Goal: Task Accomplishment & Management: Manage account settings

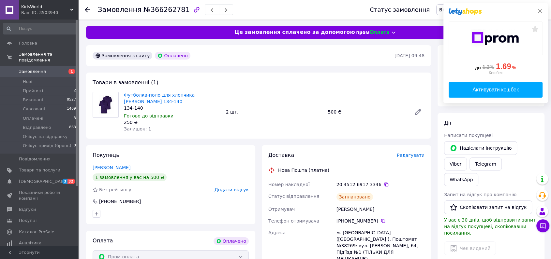
click at [540, 9] on icon at bounding box center [539, 10] width 5 height 5
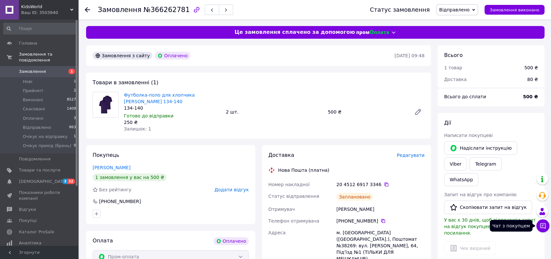
click at [542, 226] on icon at bounding box center [542, 226] width 7 height 7
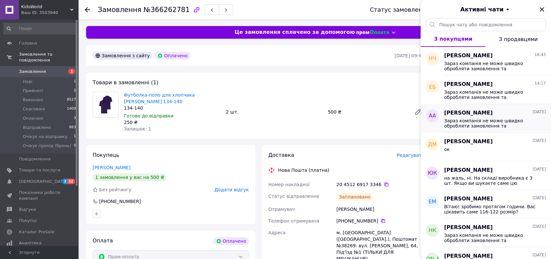
click at [485, 125] on span "Зараз компанія не може швидко обробляти замовлення та повідомлення, оскільки за…" at bounding box center [490, 123] width 93 height 10
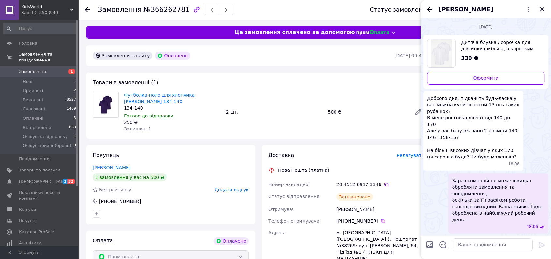
scroll to position [5, 0]
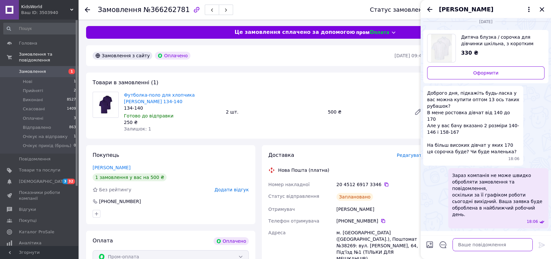
click at [494, 242] on textarea at bounding box center [492, 245] width 80 height 13
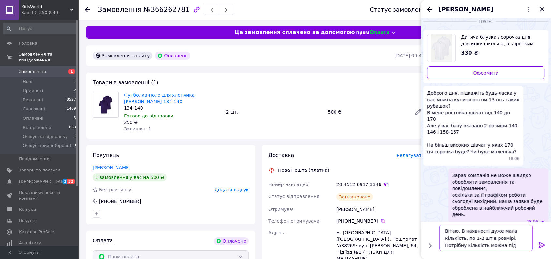
type textarea "Вітаю. В наявності дуже мала кількість, по 1-2 шт в розмірі. Потрібну кількість…"
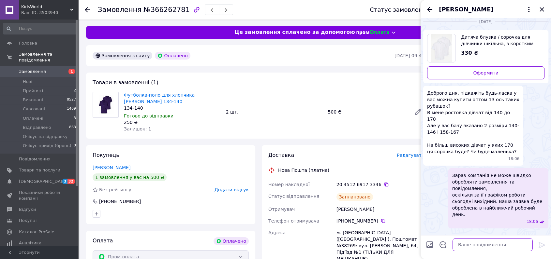
scroll to position [35, 0]
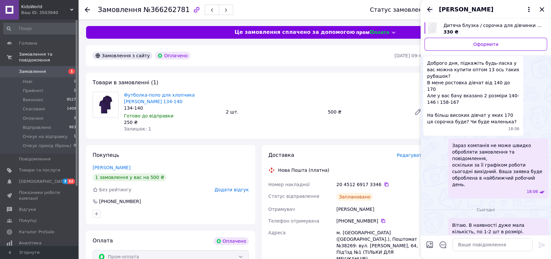
click at [429, 6] on icon "Назад" at bounding box center [430, 10] width 8 height 8
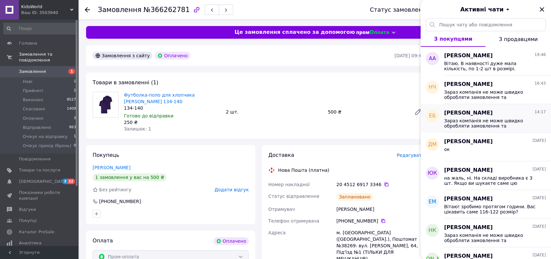
click at [494, 123] on span "Зараз компанія не може швидко обробляти замовлення та повідомлення, оскільки за…" at bounding box center [490, 123] width 93 height 10
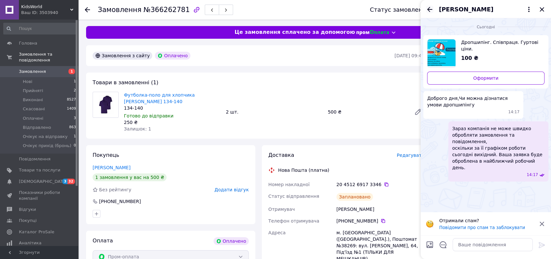
click at [429, 9] on icon "Назад" at bounding box center [429, 9] width 5 height 5
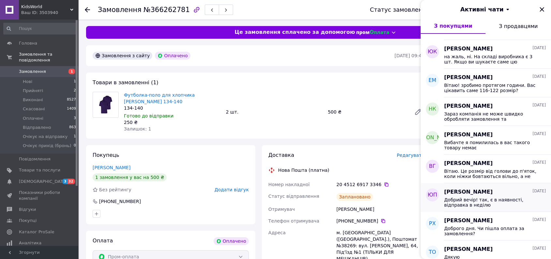
scroll to position [181, 0]
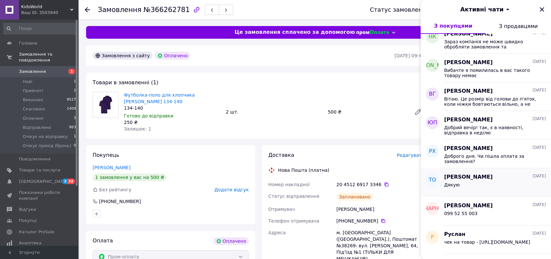
click at [511, 184] on div "Дякую" at bounding box center [495, 186] width 102 height 10
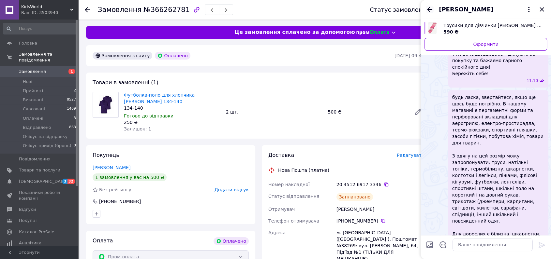
scroll to position [399, 0]
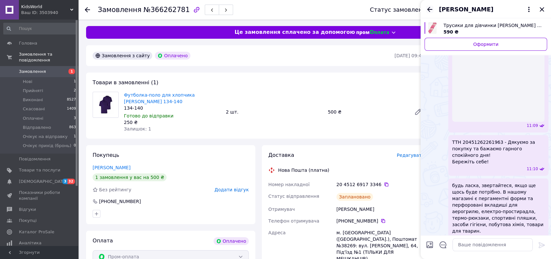
click at [430, 10] on icon "Назад" at bounding box center [430, 10] width 8 height 8
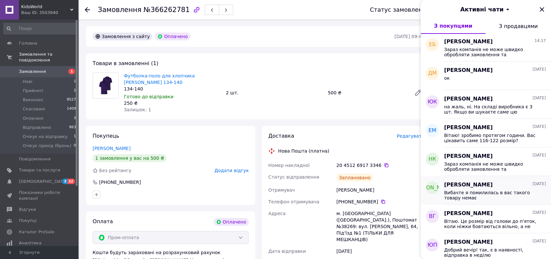
scroll to position [0, 0]
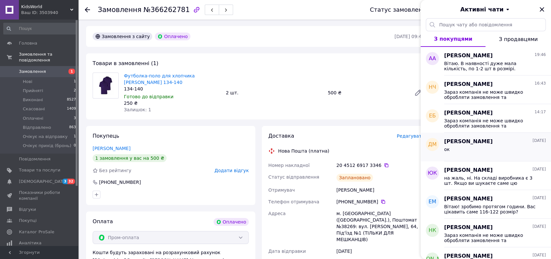
click at [479, 156] on div "ок" at bounding box center [495, 151] width 102 height 10
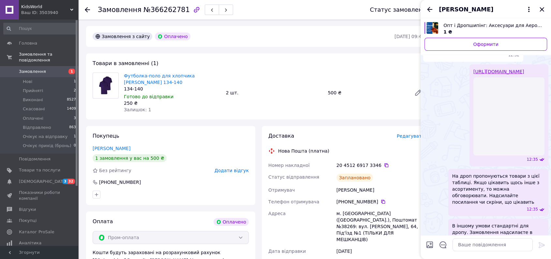
scroll to position [130, 0]
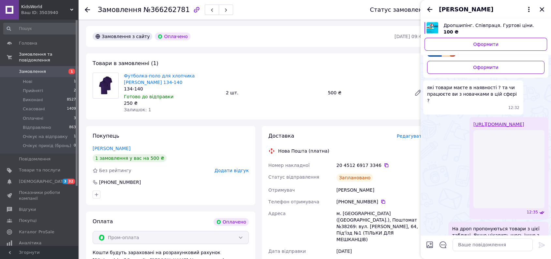
drag, startPoint x: 493, startPoint y: 137, endPoint x: 448, endPoint y: 116, distance: 49.7
click at [448, 117] on div "https://docs.google.com/spreadsheets/d/1JnGFpx6EvxBx8H-Q9obGN8HmFY0HMbVduFznNmB…" at bounding box center [485, 168] width 125 height 102
copy link "https://docs.google.com/spreadsheets/d/1JnGFpx6EvxBx8H-Q9obGN8HmFY0HMbVduFznNmB…"
click at [429, 10] on icon "Назад" at bounding box center [430, 10] width 8 height 8
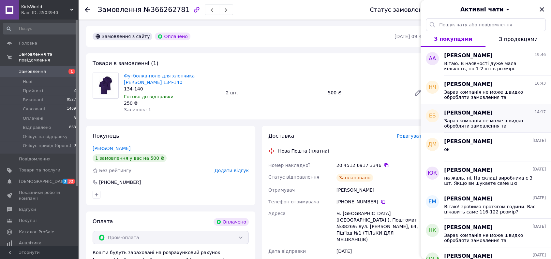
click at [467, 119] on span "Зараз компанія не може швидко обробляти замовлення та повідомлення, оскільки за…" at bounding box center [490, 123] width 93 height 10
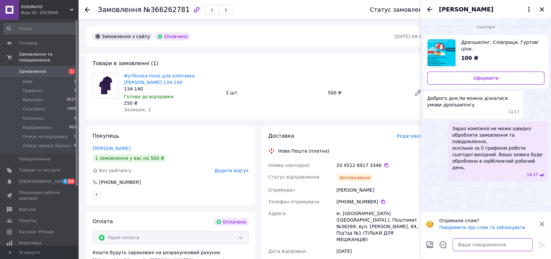
click at [465, 241] on textarea at bounding box center [492, 245] width 80 height 13
paste textarea "https://docs.google.com/spreadsheets/d/1JnGFpx6EvxBx8H-Q9obGN8HmFY0HMbVduFznNmB…"
type textarea "Добрий день! https://docs.google.com/spreadsheets/d/1JnGFpx6EvxBx8H-Q9obGN8HmFY…"
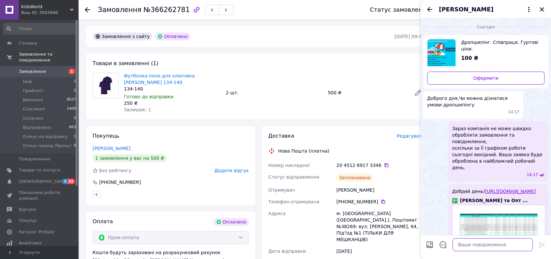
scroll to position [46, 0]
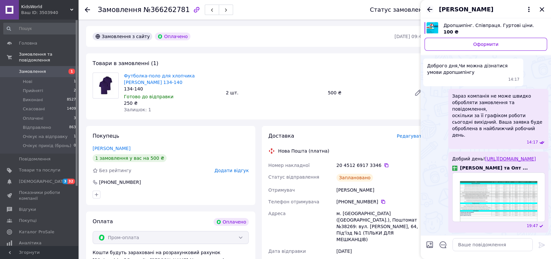
click at [428, 9] on icon "Назад" at bounding box center [430, 10] width 8 height 8
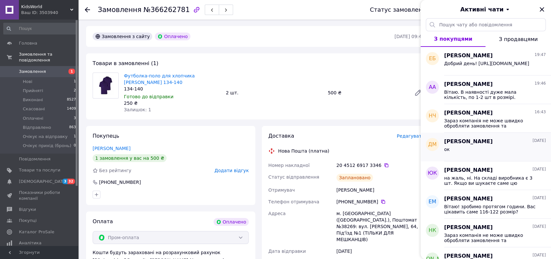
click at [497, 151] on div "ок" at bounding box center [495, 151] width 102 height 10
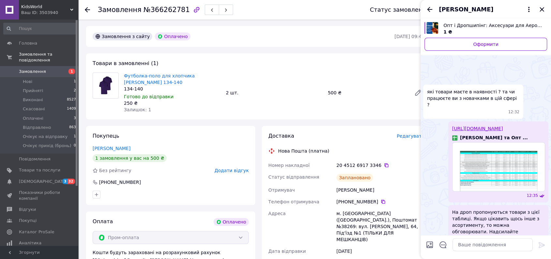
scroll to position [199, 0]
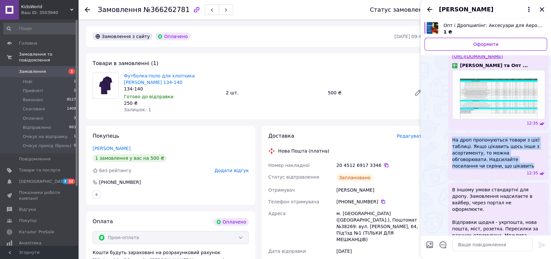
drag, startPoint x: 480, startPoint y: 182, endPoint x: 447, endPoint y: 154, distance: 42.6
click at [447, 154] on div "На дроп пропонуються товари з цієї таблиці. Якщо цікавить щось інше з асортимен…" at bounding box center [485, 156] width 125 height 47
copy span "На дроп пропонуються товари з цієї таблиці. Якщо цікавить щось інше з асортимен…"
click at [429, 7] on icon "Назад" at bounding box center [430, 10] width 8 height 8
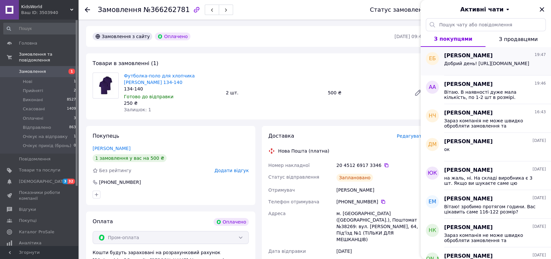
click at [480, 64] on span "Добрий день! https://docs.google.com/spreadsheets/d/1JnGFpx6EvxBx8H-Q9obGN8HmFY…" at bounding box center [486, 63] width 85 height 5
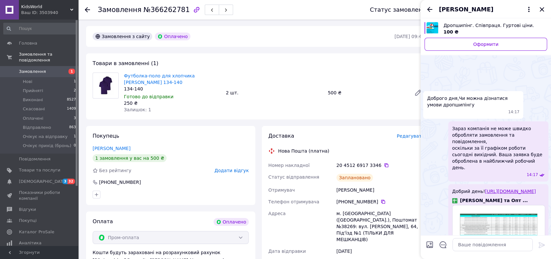
scroll to position [46, 0]
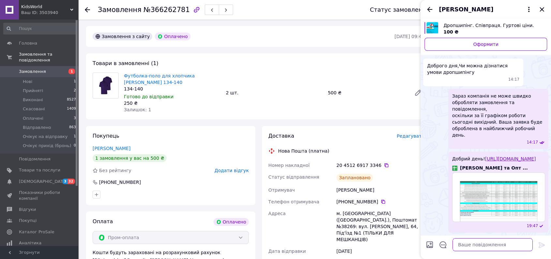
click at [498, 243] on textarea at bounding box center [492, 245] width 80 height 13
paste textarea "На дроп пропонуються товари з цієї таблиці. Якщо цікавить щось інше з асортимен…"
type textarea "На дроп пропонуються товари з цієї таблиці. Якщо цікавить щось інше з асортимен…"
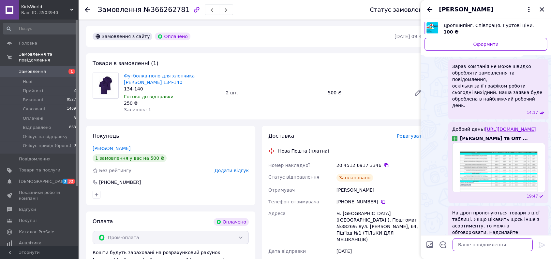
scroll to position [79, 0]
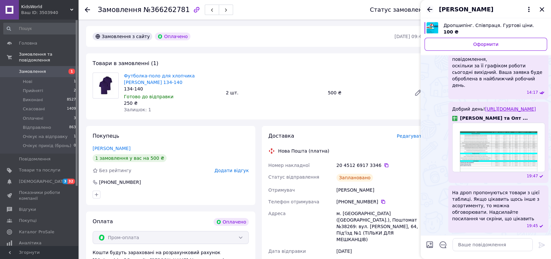
click at [432, 9] on icon "Назад" at bounding box center [430, 10] width 8 height 8
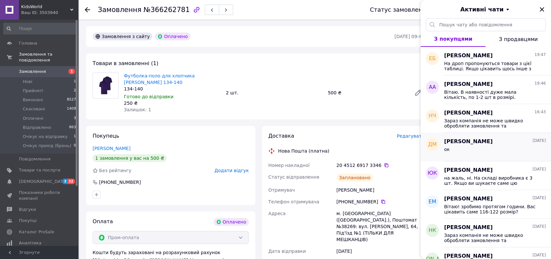
click at [477, 155] on div "ок" at bounding box center [495, 151] width 102 height 10
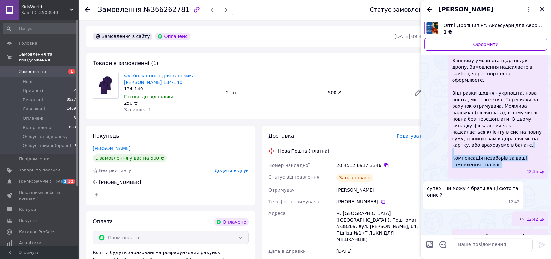
scroll to position [239, 0]
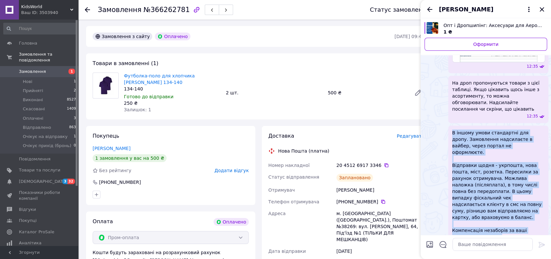
drag, startPoint x: 474, startPoint y: 168, endPoint x: 450, endPoint y: 144, distance: 33.4
click at [450, 144] on div "В іншому умови стандартні для дропу. Замовлення надсилаєте в вайбер, через порт…" at bounding box center [498, 188] width 100 height 125
copy span "В іншому умови стандартні для дропу. Замовлення надсилаєте в вайбер, через порт…"
click at [430, 7] on icon "Назад" at bounding box center [430, 10] width 8 height 8
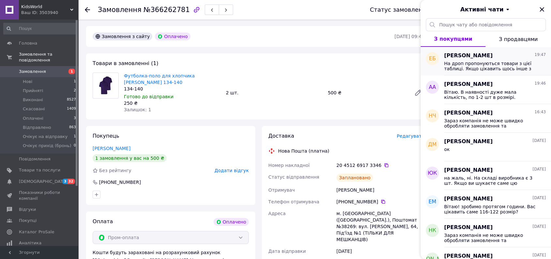
click at [473, 66] on span "На дроп пропонуються товари з цієї таблиці. Якщо цікавить щось інше з асортимен…" at bounding box center [490, 66] width 93 height 10
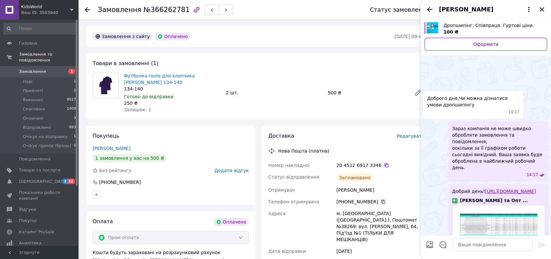
scroll to position [96, 0]
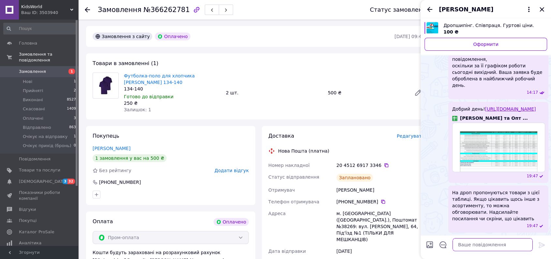
click at [499, 241] on textarea at bounding box center [492, 245] width 80 height 13
paste textarea "В іншому умови стандартні для дропу. Замовлення надсилаєте в вайбер, через порт…"
type textarea "В іншому умови стандартні для дропу. Замовлення надсилаєте в вайбер, через порт…"
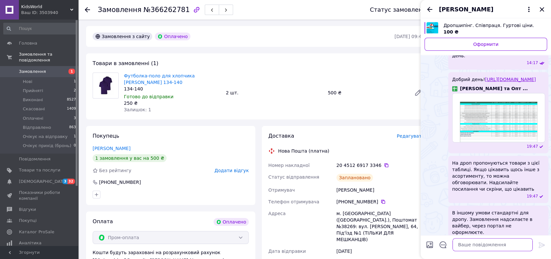
scroll to position [194, 0]
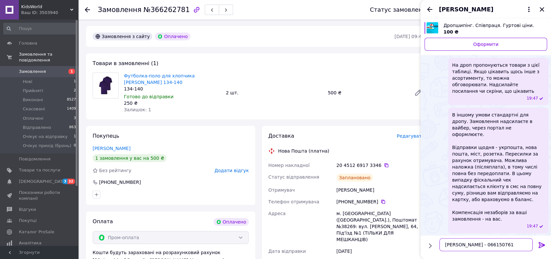
type textarea "мій вайбер - 0661507615"
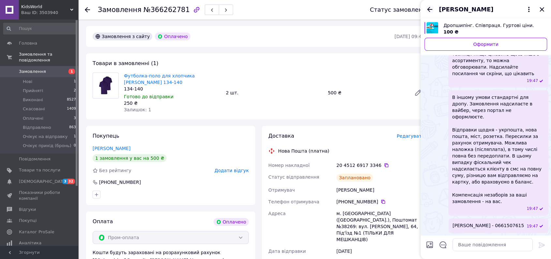
click at [431, 7] on icon "Назад" at bounding box center [430, 10] width 8 height 8
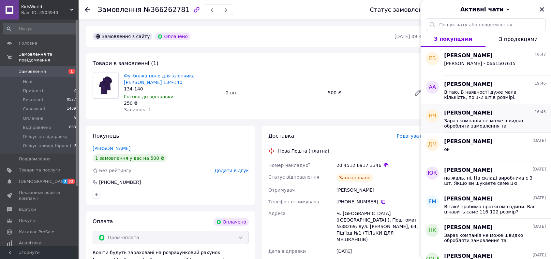
click at [489, 121] on span "Зараз компанія не може швидко обробляти замовлення та повідомлення, оскільки за…" at bounding box center [490, 123] width 93 height 10
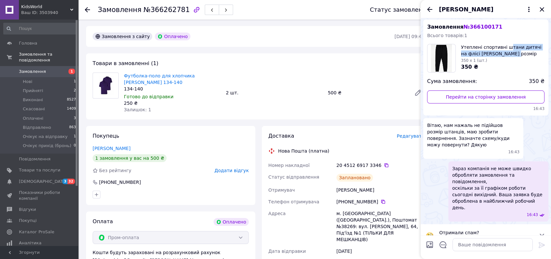
scroll to position [0, 0]
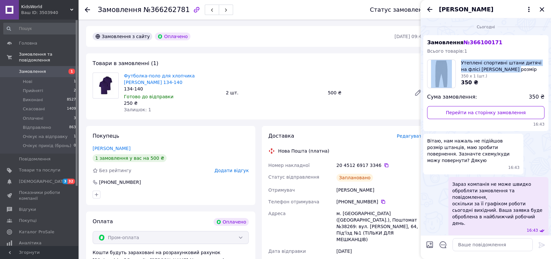
drag, startPoint x: 472, startPoint y: 26, endPoint x: 505, endPoint y: 52, distance: 41.8
click at [505, 52] on div "Замовлення № 366100171 Всього товарів: 1 Утеплені спортивні штани дитячі на флі…" at bounding box center [485, 83] width 125 height 96
click at [472, 111] on link "Перейти на сторінку замовлення" at bounding box center [485, 112] width 117 height 13
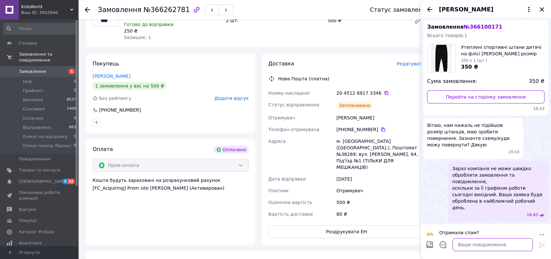
click at [484, 245] on textarea at bounding box center [492, 245] width 80 height 13
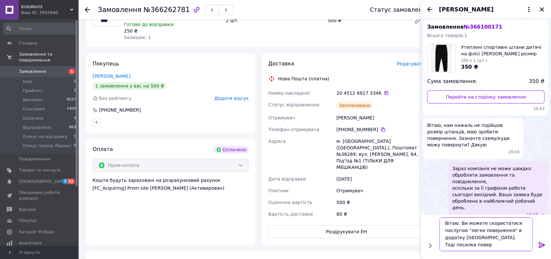
scroll to position [0, 0]
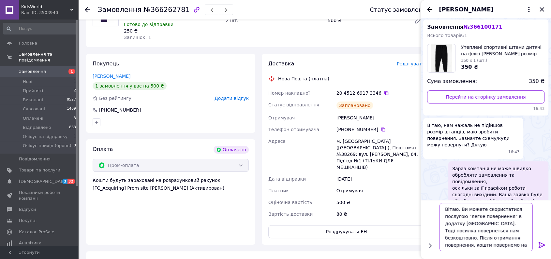
type textarea "Вітаю. Ви можете скористатися послугою "легке повернення" в додатку Нової пошти…"
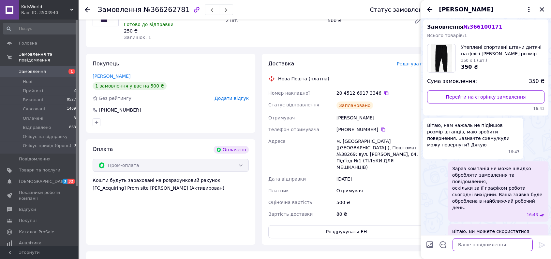
scroll to position [48, 0]
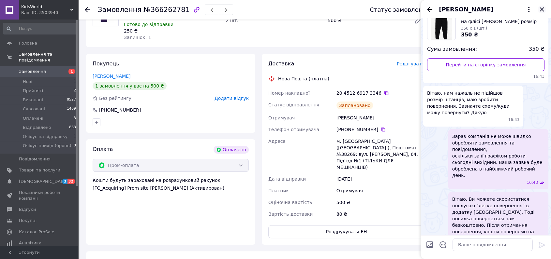
click at [544, 10] on icon "Закрити" at bounding box center [542, 10] width 8 height 8
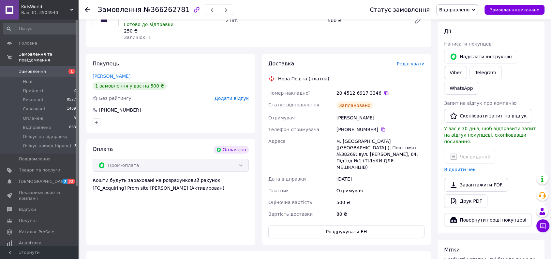
click at [376, 209] on div "80 ₴" at bounding box center [380, 215] width 91 height 12
click at [23, 82] on span "Нові" at bounding box center [27, 82] width 9 height 6
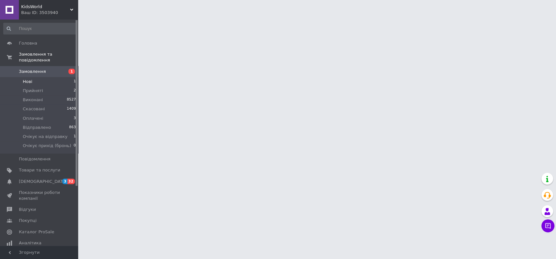
click at [26, 81] on span "Нові" at bounding box center [27, 82] width 9 height 6
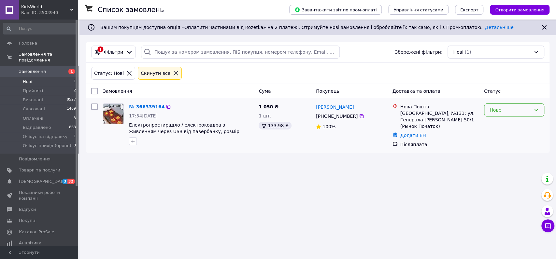
click at [522, 110] on div "Нове" at bounding box center [510, 110] width 41 height 7
click at [511, 127] on li "Прийнято" at bounding box center [515, 124] width 60 height 12
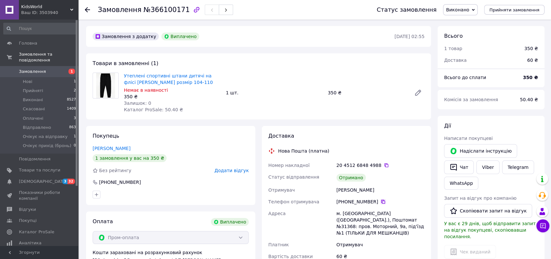
click at [380, 201] on icon at bounding box center [382, 201] width 5 height 5
click at [33, 172] on span "Товари та послуги" at bounding box center [39, 171] width 41 height 6
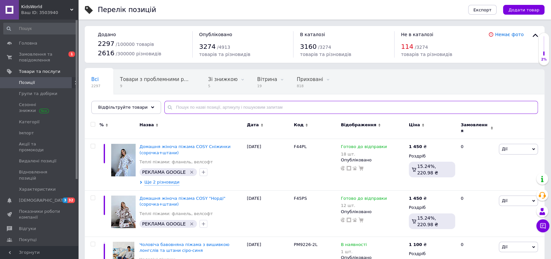
click at [243, 107] on input "text" at bounding box center [351, 107] width 374 height 13
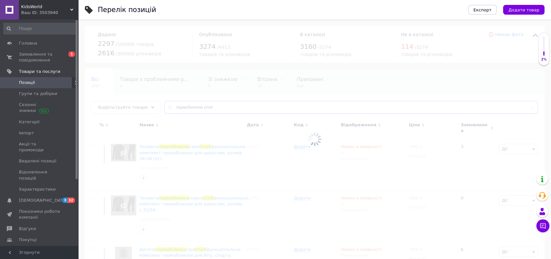
type input "термобілизна crivit"
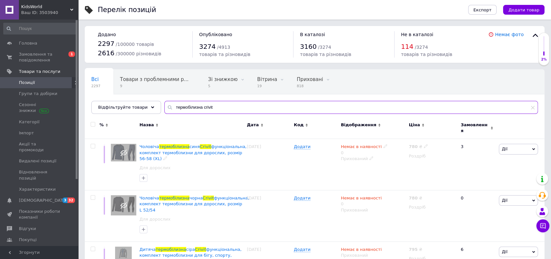
scroll to position [181, 0]
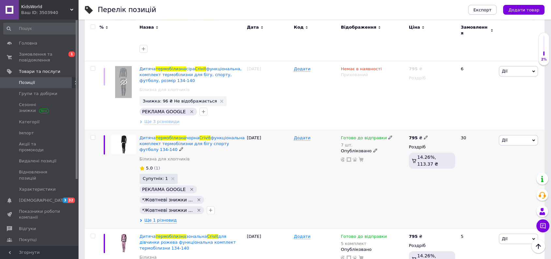
click at [501, 138] on span "Дії" at bounding box center [518, 140] width 39 height 10
click at [485, 148] on li "Редагувати" at bounding box center [494, 152] width 86 height 9
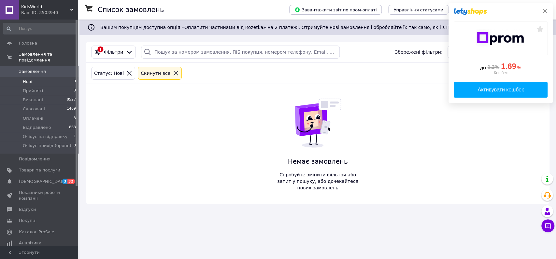
click at [546, 10] on icon at bounding box center [545, 11] width 4 height 4
